Goal: Navigation & Orientation: Find specific page/section

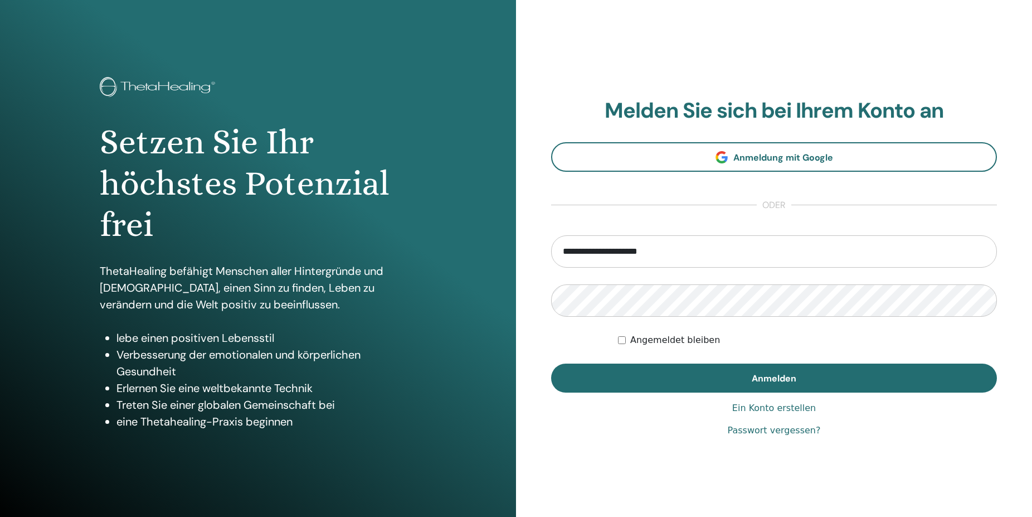
type input "**********"
click at [551, 363] on button "Anmelden" at bounding box center [774, 377] width 446 height 29
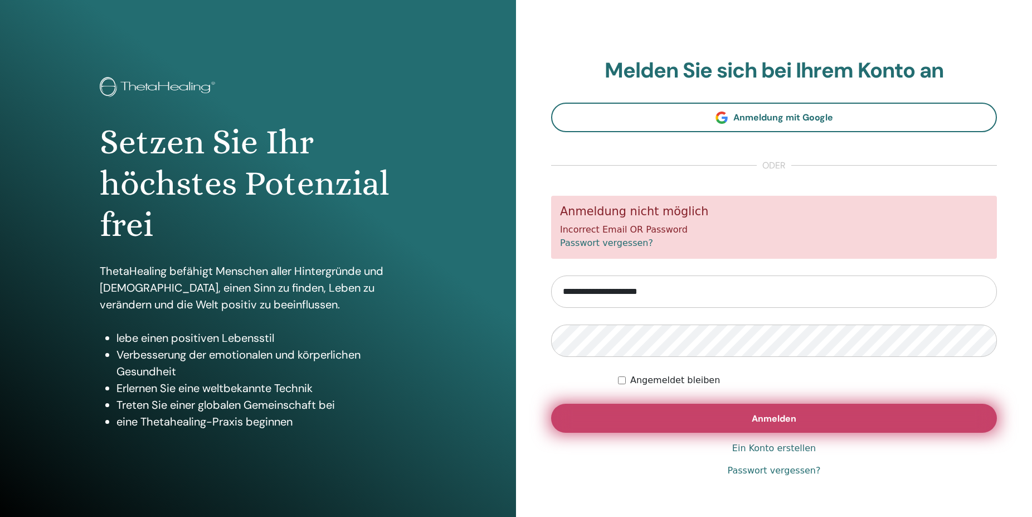
click at [645, 431] on button "Anmelden" at bounding box center [774, 418] width 446 height 29
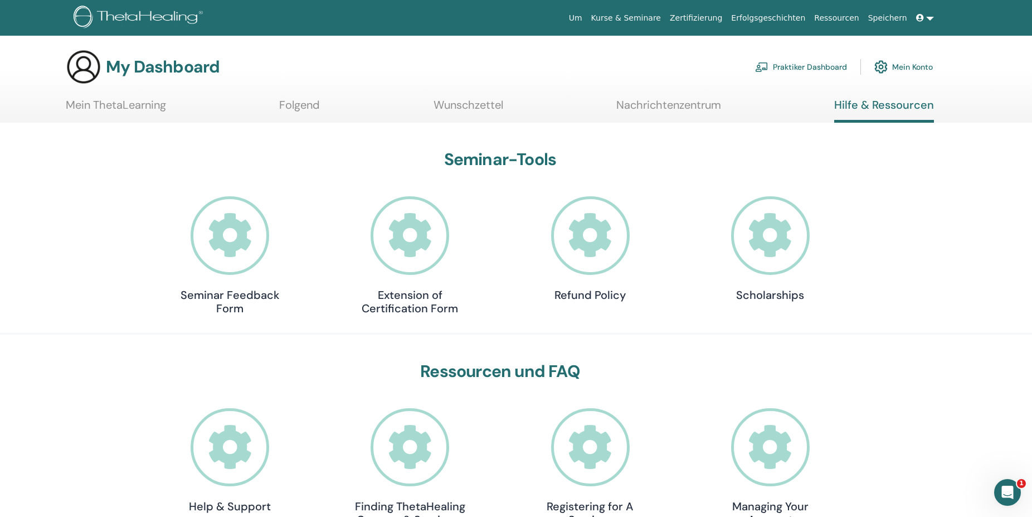
click at [600, 252] on icon at bounding box center [590, 235] width 79 height 79
click at [833, 66] on link "Praktiker Dashboard" at bounding box center [801, 67] width 92 height 25
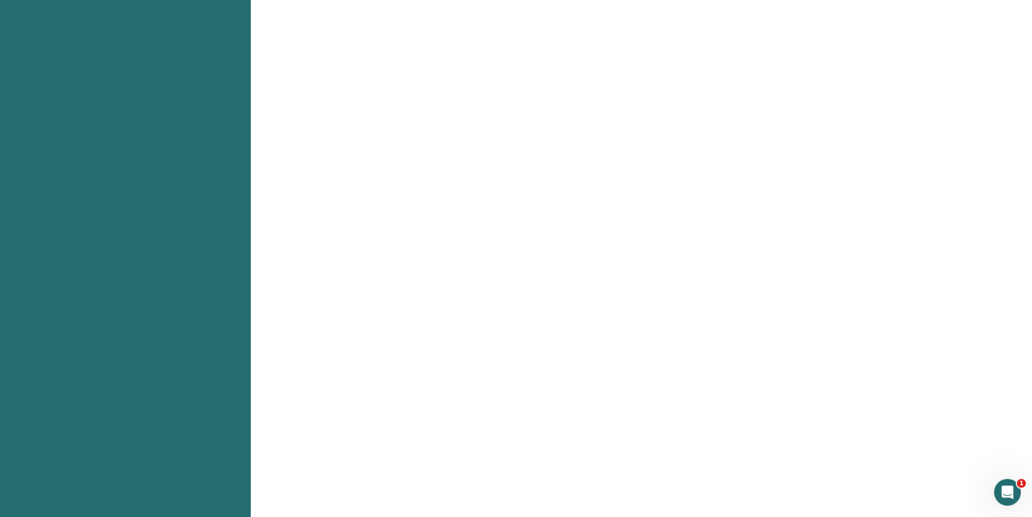
scroll to position [739, 0]
